Goal: Information Seeking & Learning: Learn about a topic

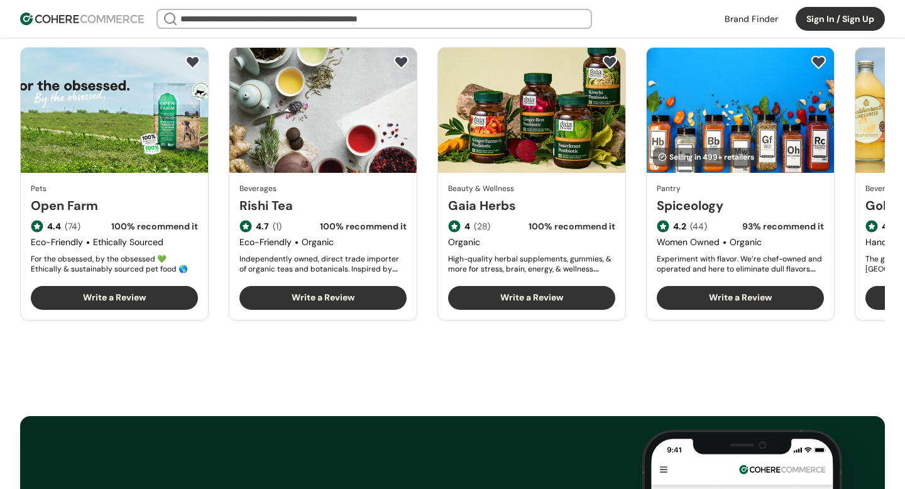
click at [307, 196] on link "Rishi Tea" at bounding box center [323, 205] width 167 height 19
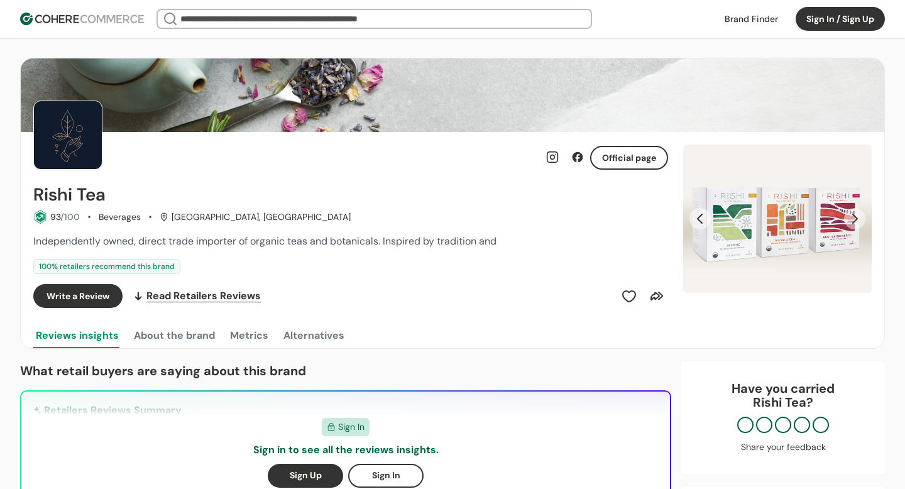
scroll to position [72, 0]
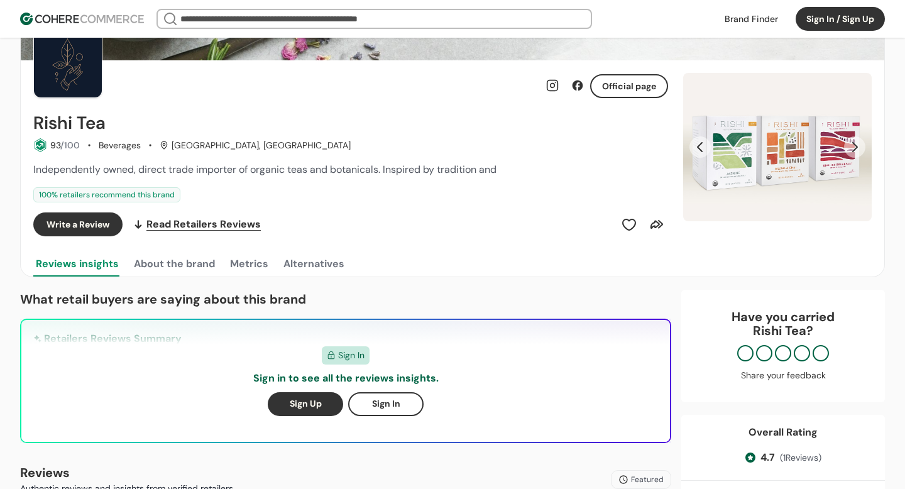
click at [700, 145] on button "Previous Slide" at bounding box center [700, 146] width 21 height 21
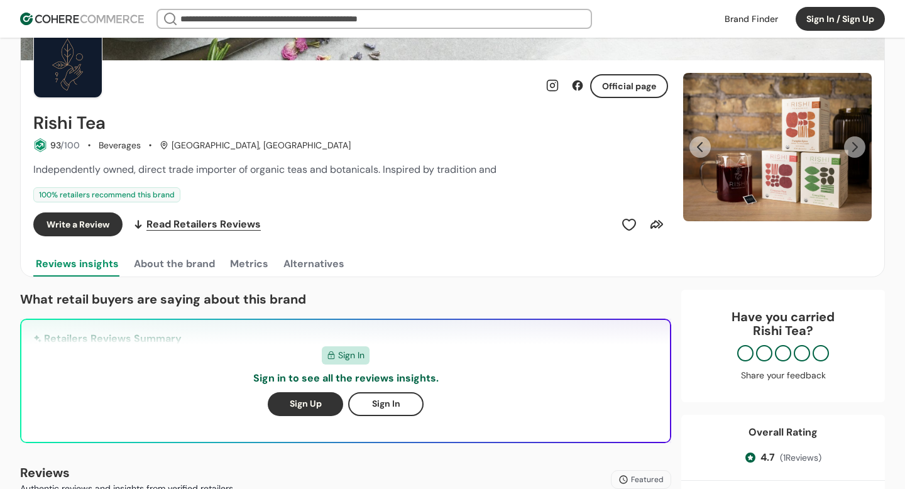
click at [700, 145] on button "Previous Slide" at bounding box center [700, 146] width 21 height 21
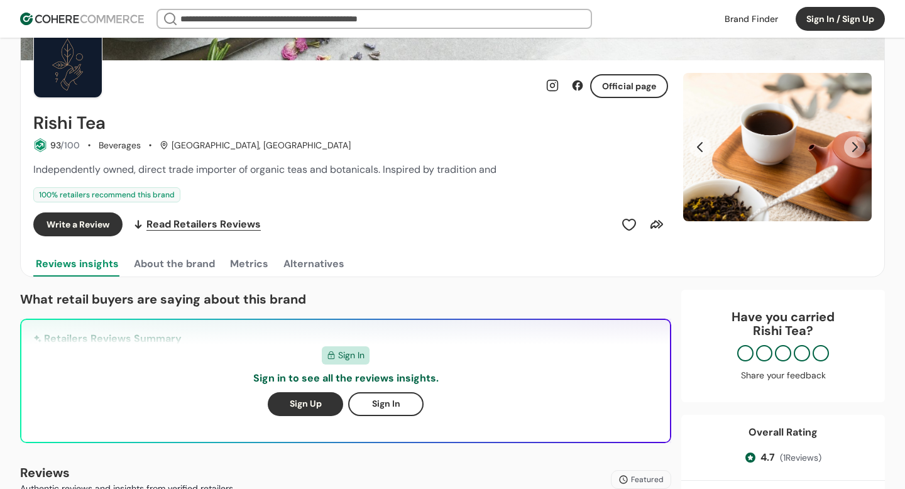
click at [700, 146] on button "Previous Slide" at bounding box center [700, 146] width 21 height 21
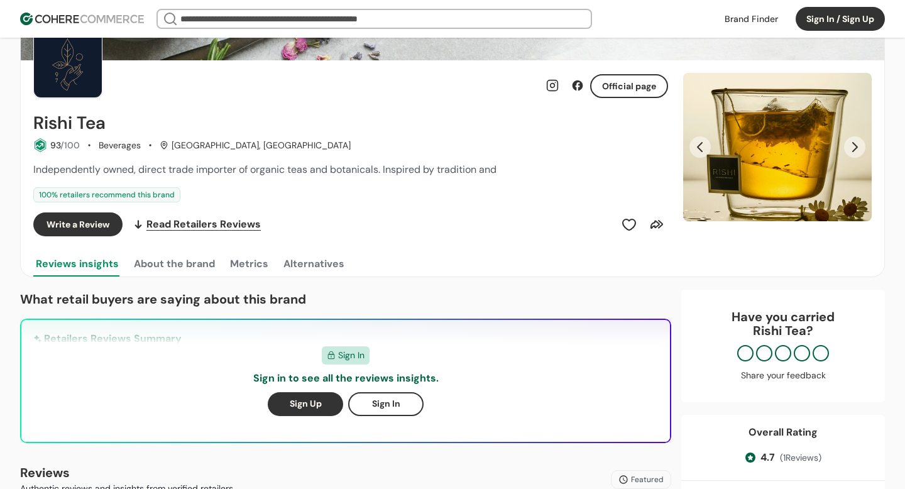
click at [700, 146] on button "Previous Slide" at bounding box center [700, 146] width 21 height 21
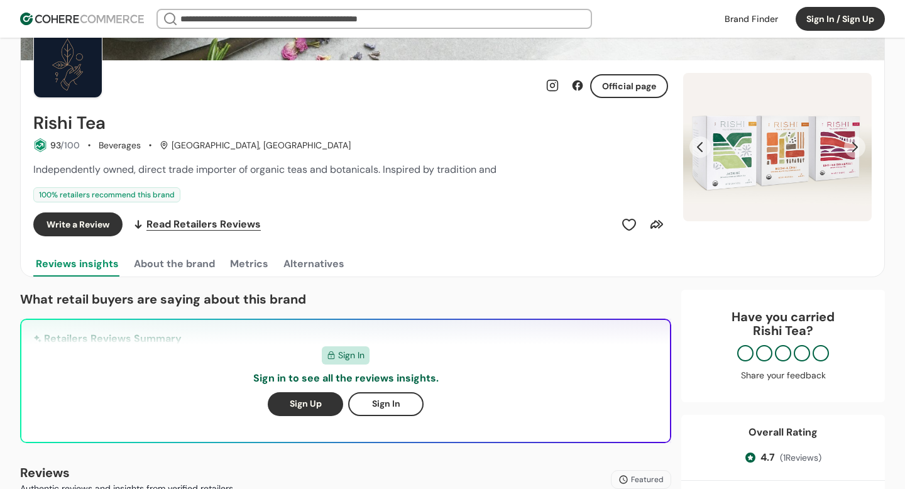
click at [700, 147] on button "Previous Slide" at bounding box center [700, 146] width 21 height 21
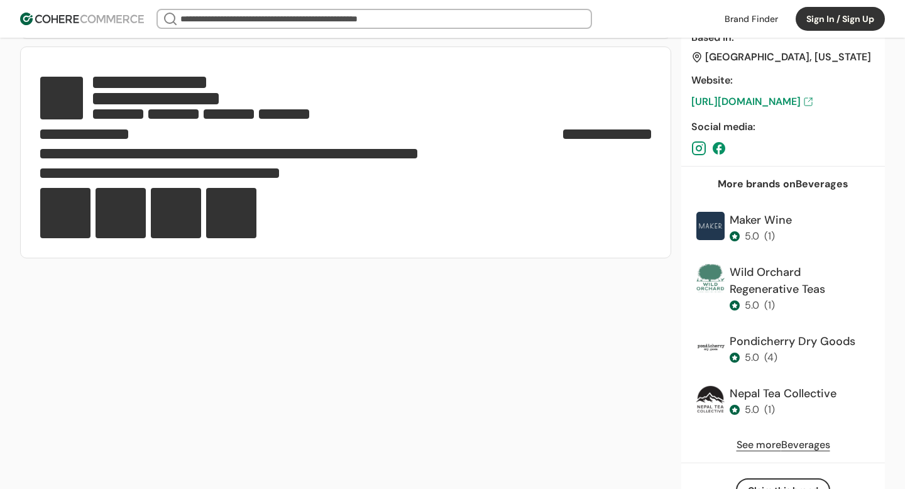
scroll to position [877, 0]
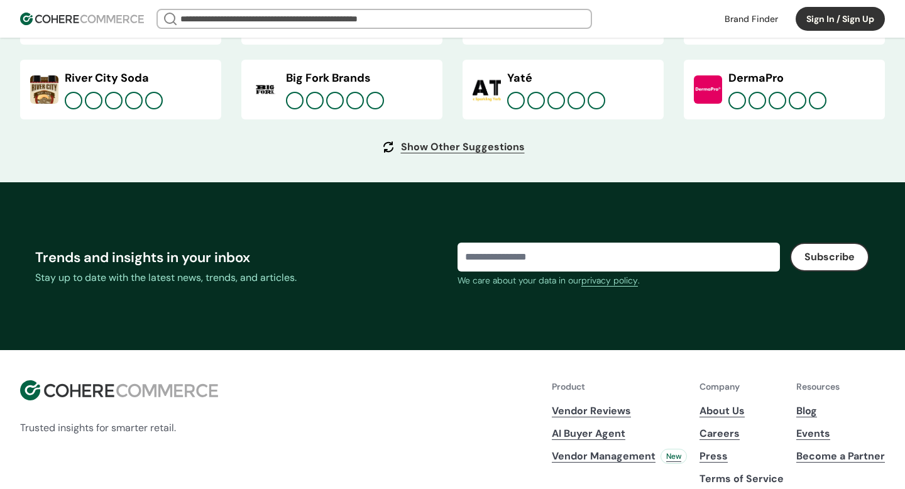
scroll to position [4875, 0]
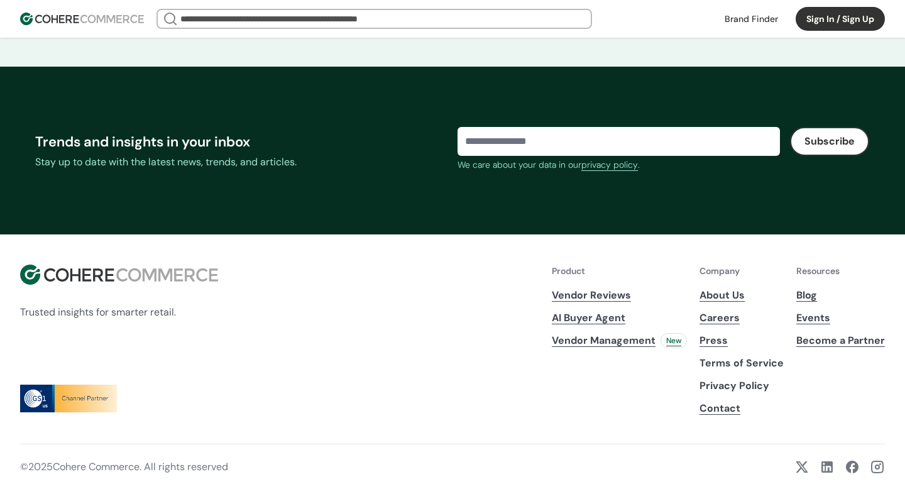
click at [726, 296] on link "About Us" at bounding box center [742, 295] width 84 height 15
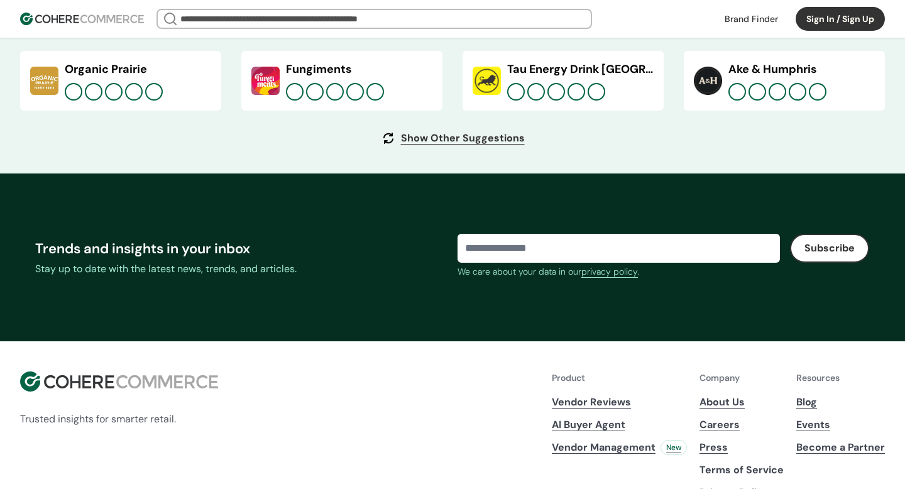
scroll to position [4875, 0]
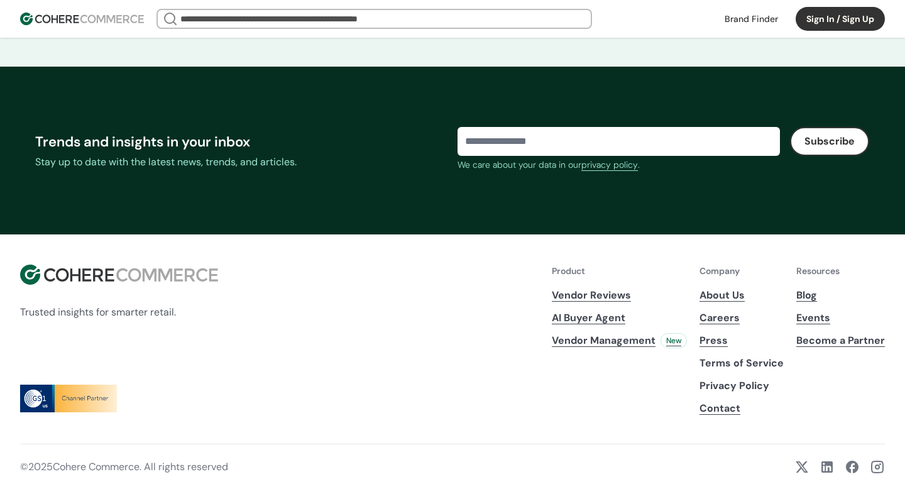
click at [724, 319] on link "Careers" at bounding box center [742, 318] width 84 height 15
